Goal: Answer question/provide support: Answer question/provide support

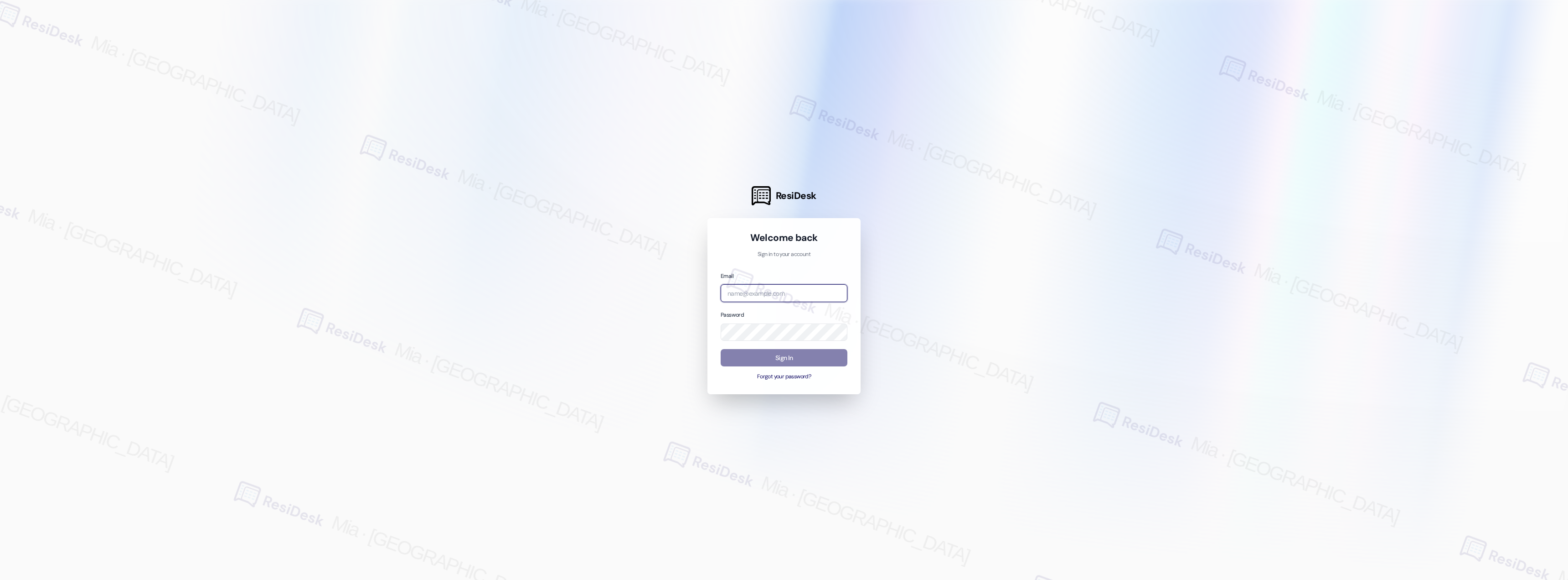
click at [796, 294] on input "email" at bounding box center [784, 292] width 127 height 17
type input "automated-surveys-boyd_wilson-mia.caampued@boyd_[DOMAIN_NAME]"
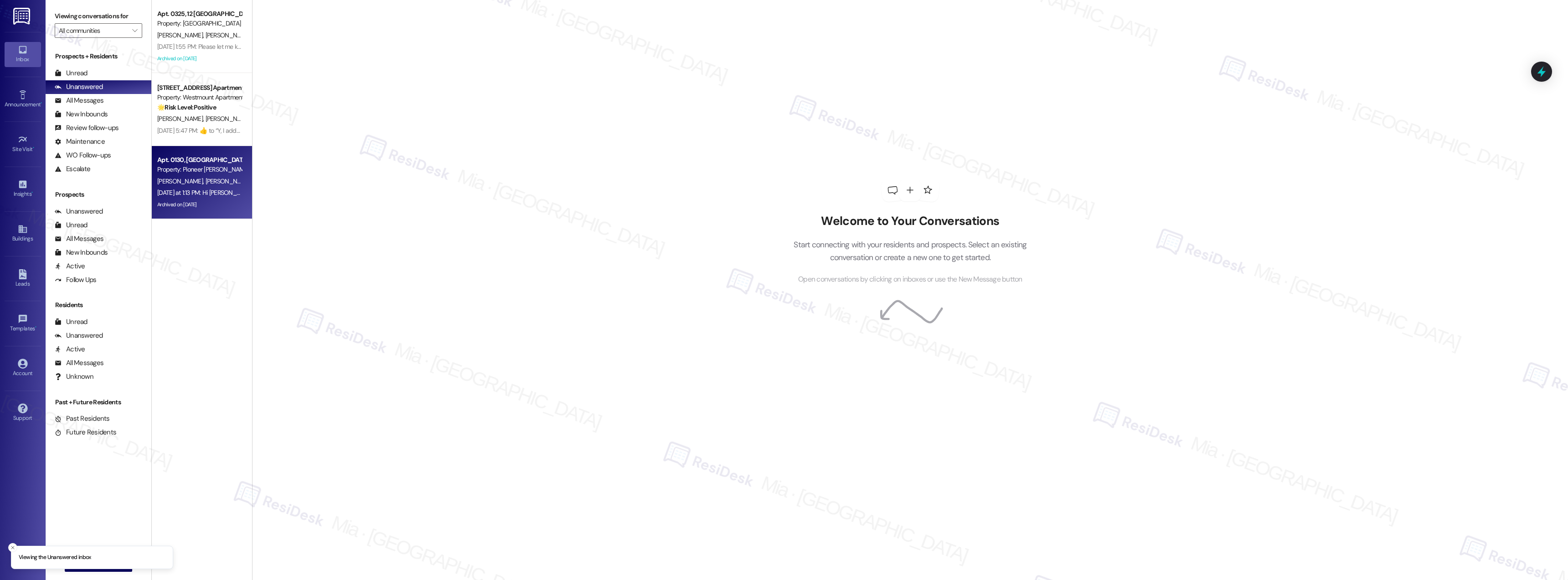
click at [197, 171] on div "Property: Pioneer [PERSON_NAME]" at bounding box center [200, 170] width 84 height 10
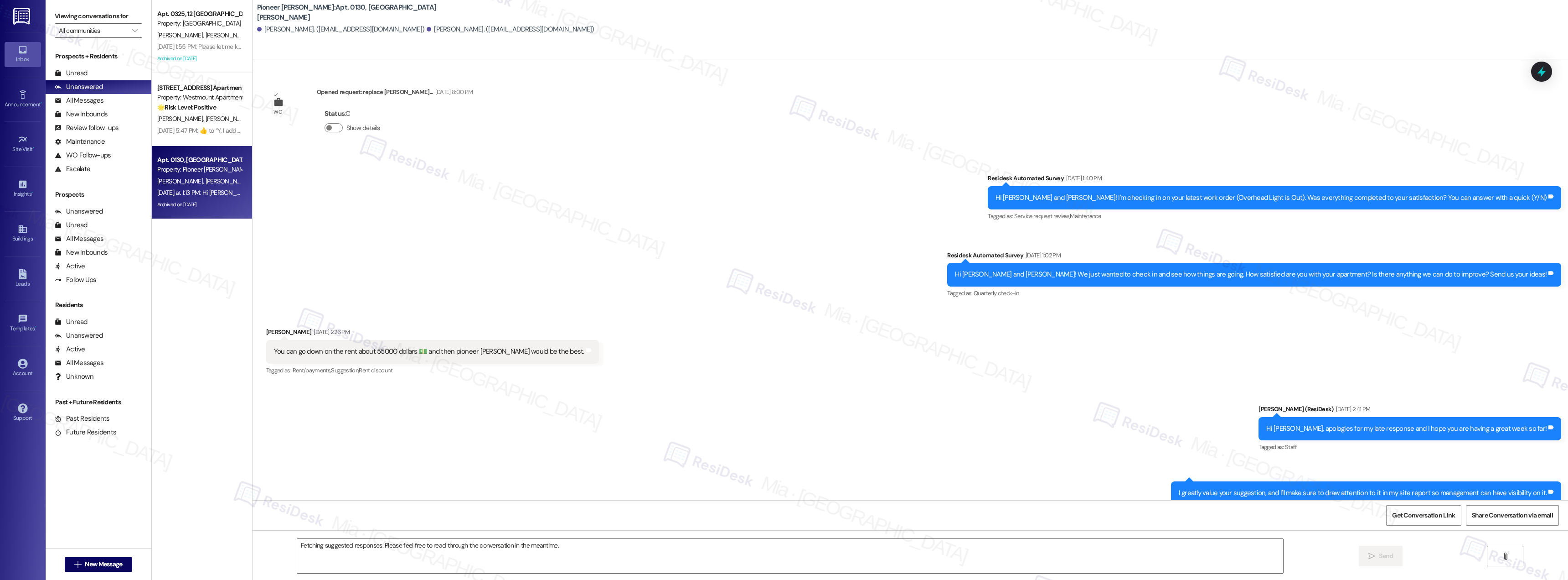
scroll to position [14621, 0]
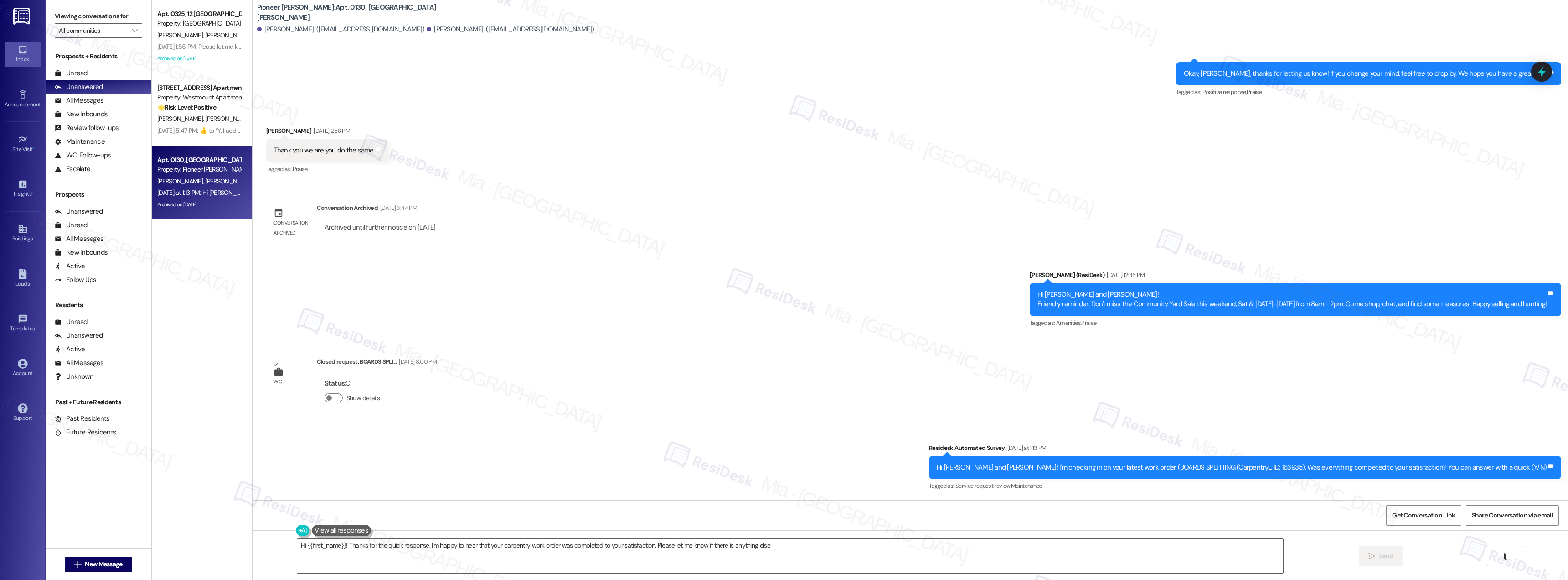
type textarea "Hi {{first_name}}! Thanks for the quick response. I'm happy to hear that your c…"
click at [183, 127] on div "[DATE] 5:47 PM:  ​👍​ to “ Y, I addressed that in the completed work orders, it …" at bounding box center [345, 131] width 376 height 8
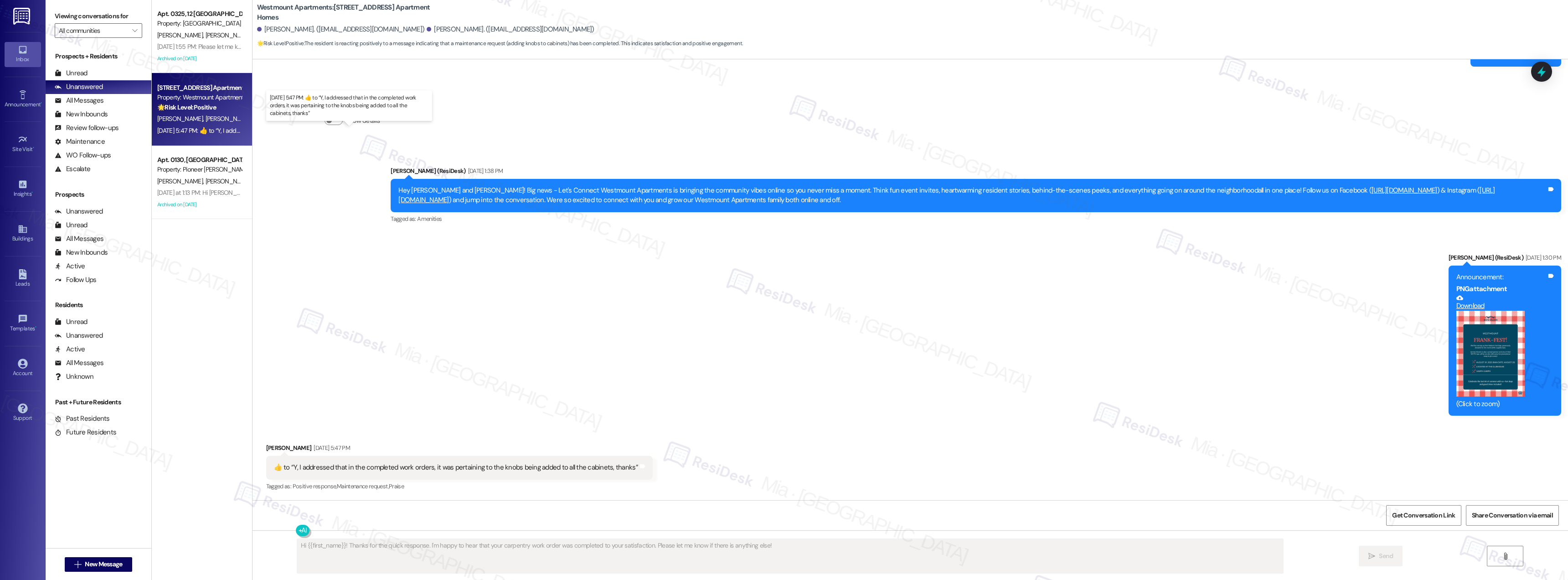
type textarea "Fetching suggested responses. Please feel free to read through the conversation…"
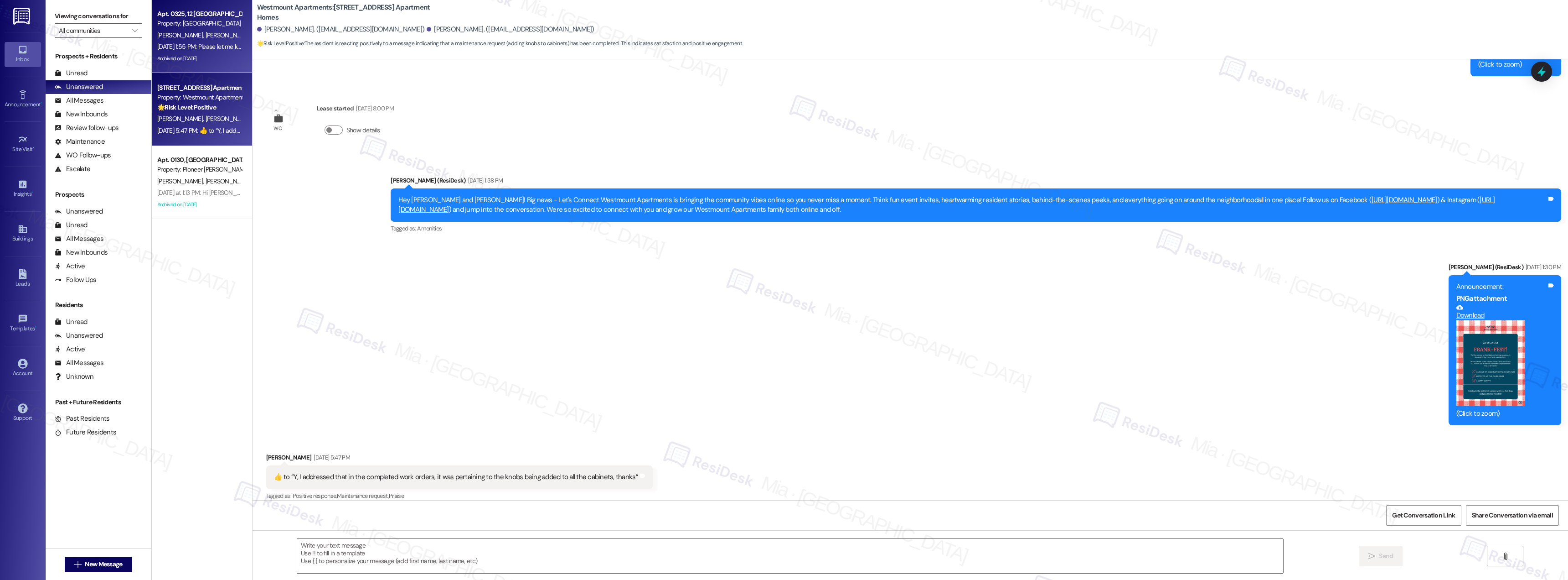
click at [175, 56] on div "Archived on [DATE]" at bounding box center [200, 59] width 86 height 12
type textarea "Fetching suggested responses. Please feel free to read through the conversation…"
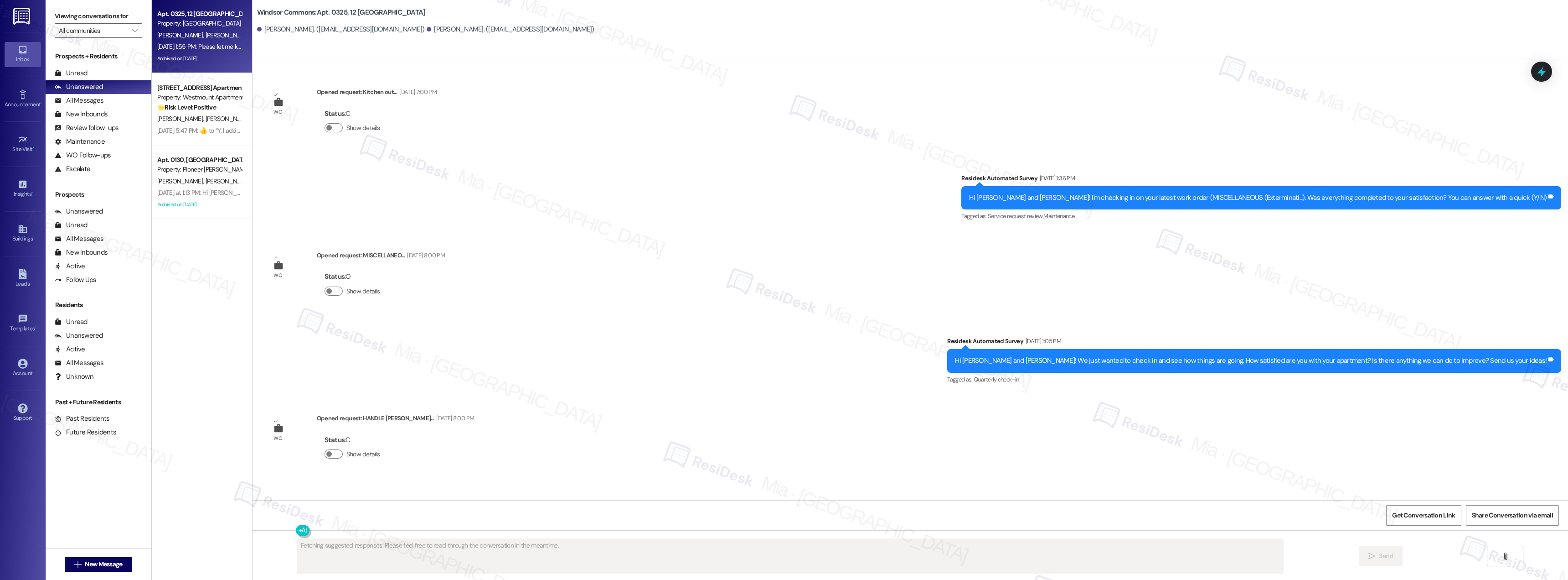
scroll to position [18805, 0]
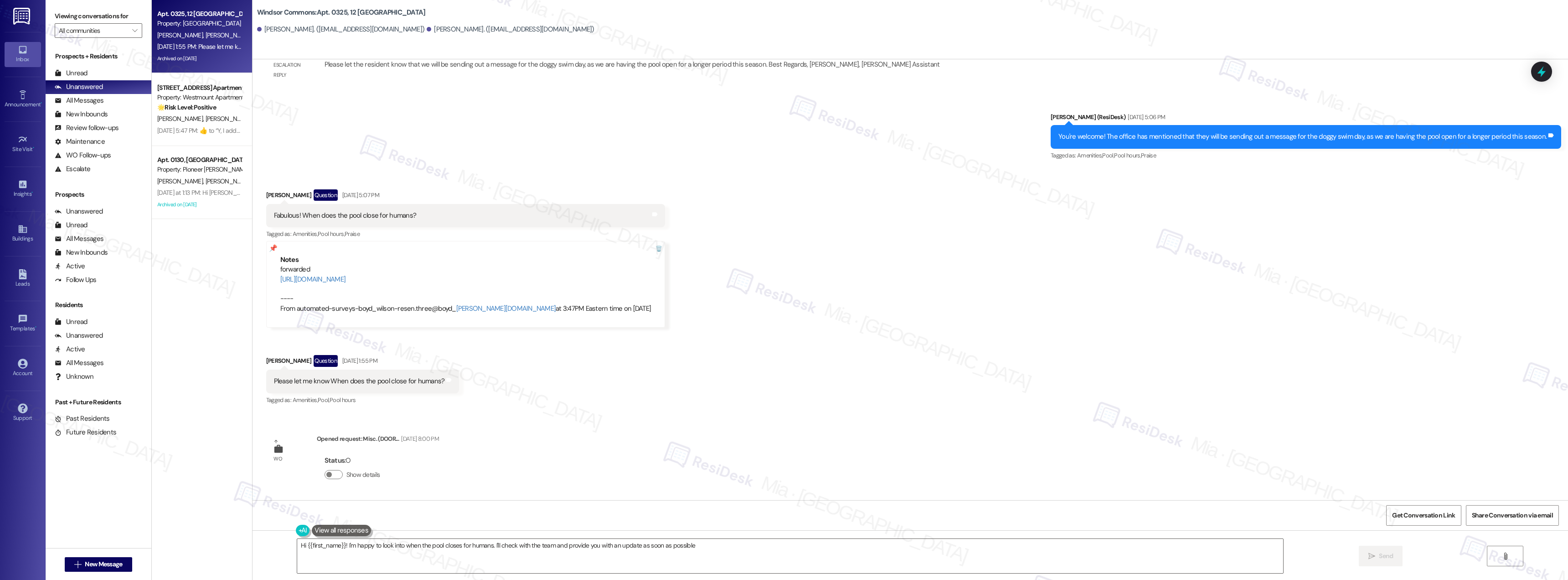
type textarea "Hi {{first_name}}! I'm happy to look into when the pool closes for humans. I'll…"
click at [346, 278] on link "[URL][DOMAIN_NAME]" at bounding box center [313, 278] width 65 height 9
